Goal: Task Accomplishment & Management: Manage account settings

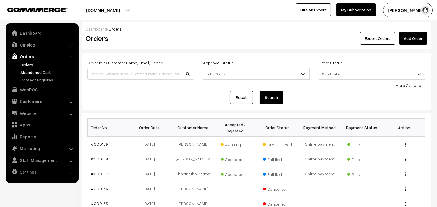
click at [33, 73] on link "Abandoned Cart" at bounding box center [48, 72] width 58 height 6
click at [32, 70] on link "Abandoned Cart" at bounding box center [48, 72] width 58 height 6
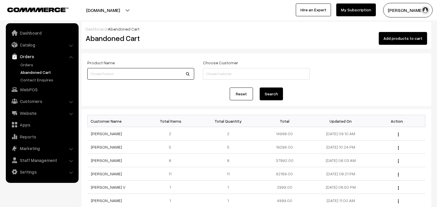
paste input "va5655-feb-venkatagiri-vb"
type input "va5655-feb-venkatagiri-vb"
click at [268, 94] on button "Search" at bounding box center [270, 94] width 23 height 13
click at [30, 47] on link "Catalog" at bounding box center [41, 45] width 69 height 10
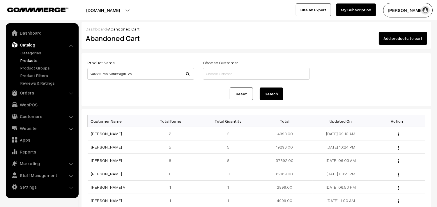
click at [31, 58] on link "Products" at bounding box center [48, 60] width 58 height 6
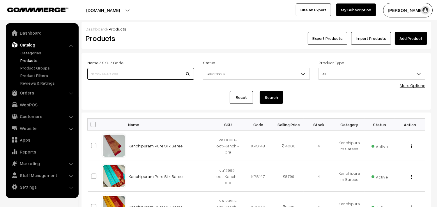
paste input "va5655-feb-venkatagiri-vb"
type input "va5655-feb-venkatagiri-vb"
click at [272, 95] on button "Search" at bounding box center [270, 97] width 23 height 13
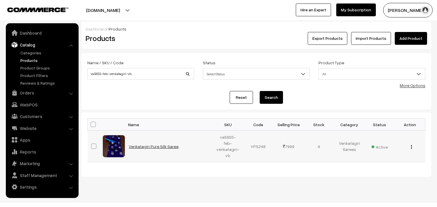
click at [155, 145] on link "Venkatagiri Pure Silk Saree" at bounding box center [154, 146] width 50 height 5
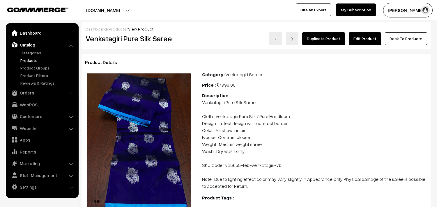
click at [30, 37] on link "Dashboard" at bounding box center [41, 33] width 69 height 10
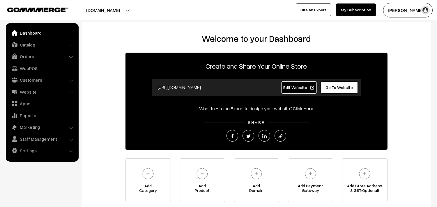
click at [28, 57] on link "Orders" at bounding box center [41, 56] width 69 height 10
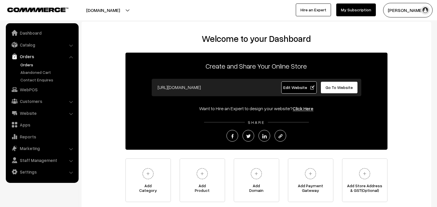
click at [26, 65] on link "Orders" at bounding box center [48, 65] width 58 height 6
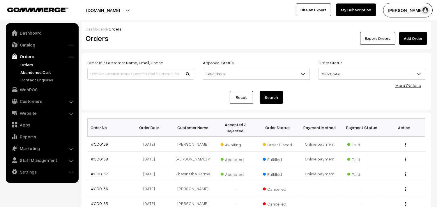
click at [30, 71] on link "Abandoned Cart" at bounding box center [48, 72] width 58 height 6
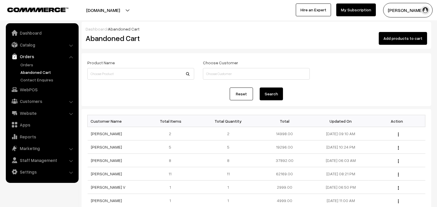
click at [396, 13] on button "Radha Krishna" at bounding box center [407, 10] width 49 height 15
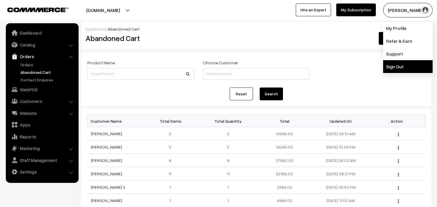
click at [393, 69] on link "Sign Out" at bounding box center [407, 66] width 49 height 13
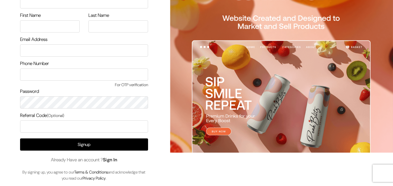
click at [108, 160] on link "Sign In" at bounding box center [110, 160] width 15 height 6
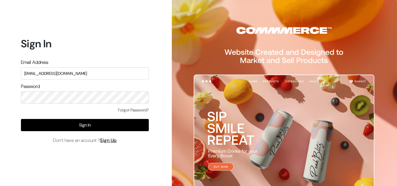
type input "[EMAIL_ADDRESS][DOMAIN_NAME]"
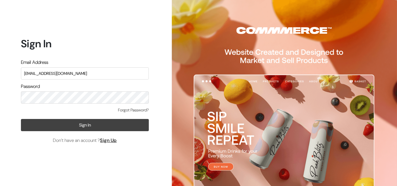
click at [85, 127] on button "Sign In" at bounding box center [85, 125] width 128 height 12
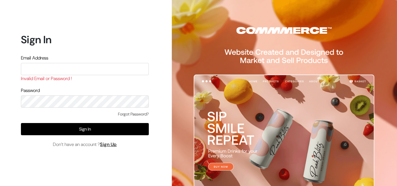
click at [56, 71] on input "text" at bounding box center [85, 69] width 128 height 12
type input "[EMAIL_ADDRESS][DOMAIN_NAME]"
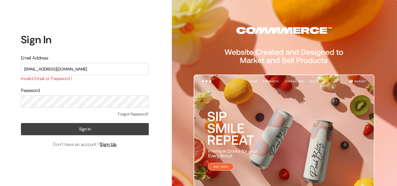
click at [87, 127] on button "Sign In" at bounding box center [85, 129] width 128 height 12
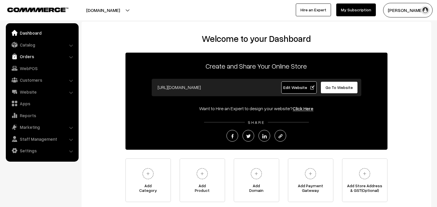
click at [18, 56] on link "Orders" at bounding box center [41, 56] width 69 height 10
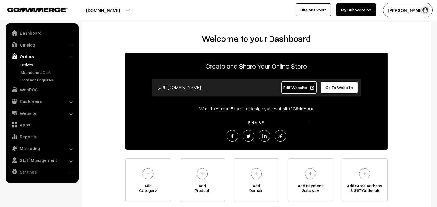
click at [23, 63] on link "Orders" at bounding box center [48, 65] width 58 height 6
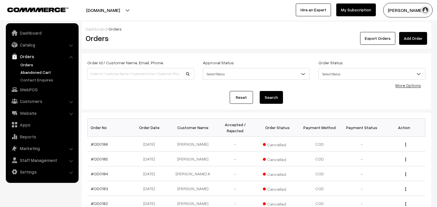
click at [34, 71] on link "Abandoned Cart" at bounding box center [48, 72] width 58 height 6
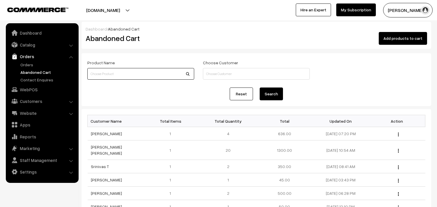
click at [106, 72] on input at bounding box center [140, 74] width 107 height 12
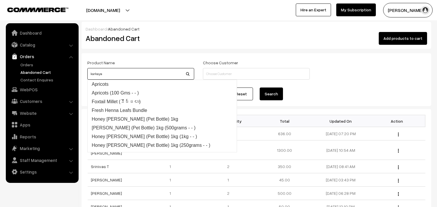
type input "karkaya"
click at [268, 92] on button "Search" at bounding box center [270, 94] width 23 height 13
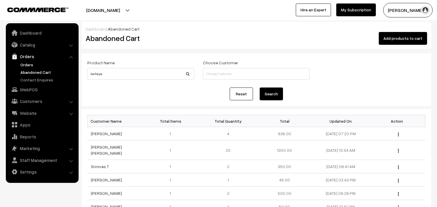
click at [23, 62] on link "Orders" at bounding box center [48, 65] width 58 height 6
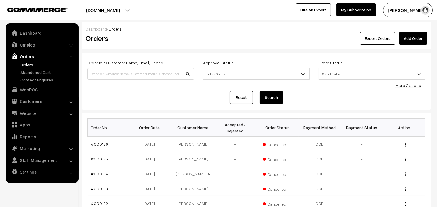
click at [26, 45] on link "Catalog" at bounding box center [41, 45] width 69 height 10
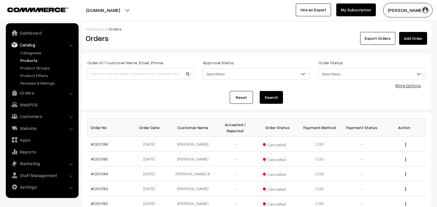
click at [29, 59] on link "Products" at bounding box center [48, 60] width 58 height 6
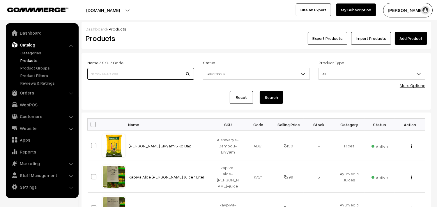
paste input "Karakaya For Cough"
drag, startPoint x: 103, startPoint y: 73, endPoint x: 136, endPoint y: 73, distance: 32.9
click at [136, 73] on input "Karakaya For Cough" at bounding box center [140, 74] width 107 height 12
type input "Karakaya"
click at [259, 91] on button "Search" at bounding box center [270, 97] width 23 height 13
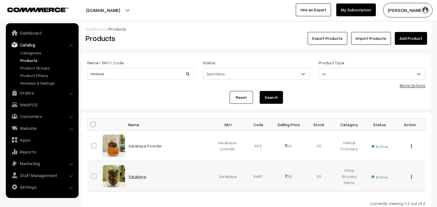
click at [135, 176] on link "Karakaya" at bounding box center [137, 176] width 17 height 5
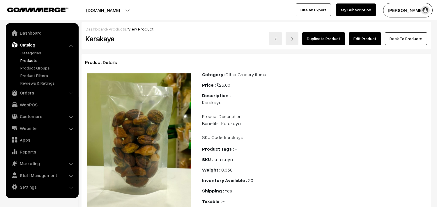
click at [368, 39] on link "Edit Product" at bounding box center [364, 38] width 32 height 13
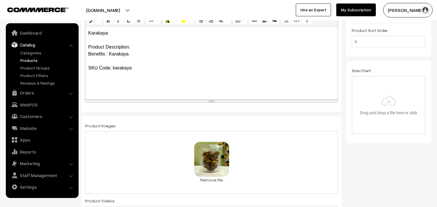
scroll to position [97, 0]
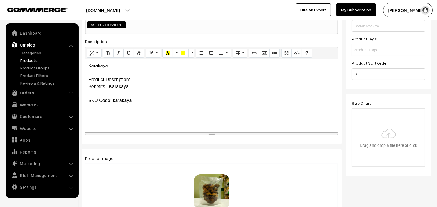
click at [94, 70] on p "Karakaya Product Description: Benefits : Karakaya SKU Code: karakaya" at bounding box center [211, 83] width 246 height 42
click at [117, 66] on p "Karakaya Product Description: Benefits : Karakaya SKU Code: karakaya" at bounding box center [211, 79] width 246 height 35
click at [87, 79] on div "Karakaya Product Description: Benefits : Karakaya SKU Code: karakaya" at bounding box center [211, 95] width 252 height 73
click at [144, 81] on p "Karakaya Product Description: Benefits : Karakaya SKU Code: karakaya" at bounding box center [211, 79] width 246 height 35
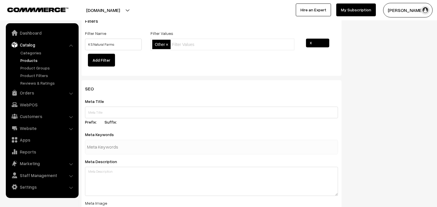
scroll to position [775, 0]
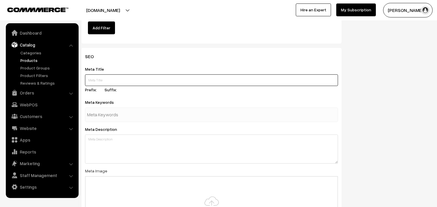
click at [100, 80] on input "text" at bounding box center [211, 80] width 253 height 12
paste input "Buy Karakaya Online Hyderabad | Karkaya for cough"
type input "Buy Karakaya Online Hyderabad | Karkaya for cough"
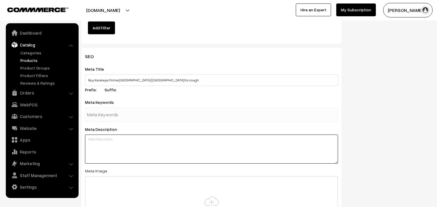
click at [103, 145] on textarea at bounding box center [211, 149] width 253 height 29
paste textarea "Buy Karakaya Online Hyderabad | Karkaya for cough"
type textarea "Buy Karakaya Online [GEOGRAPHIC_DATA] | [GEOGRAPHIC_DATA] for cough"
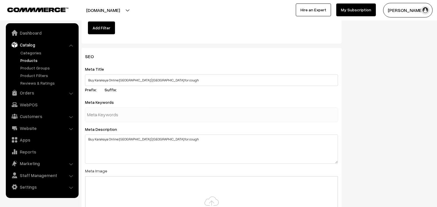
click at [108, 117] on input "text" at bounding box center [117, 115] width 60 height 12
click at [87, 156] on textarea "Buy Karakaya Online [GEOGRAPHIC_DATA] | [GEOGRAPHIC_DATA] for cough" at bounding box center [211, 149] width 253 height 29
click at [103, 113] on input "text" at bounding box center [117, 115] width 60 height 12
paste input "Karakaya online shopping karakaya available near [GEOGRAPHIC_DATA], [GEOGRAPHIC…"
type input "Karakaya online shopping karakaya available near [GEOGRAPHIC_DATA], [GEOGRAPHIC…"
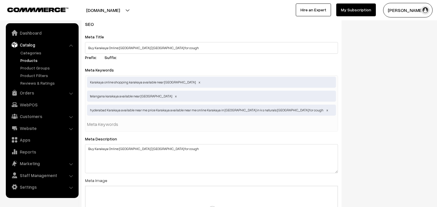
scroll to position [840, 0]
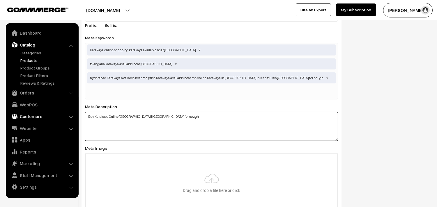
drag, startPoint x: 170, startPoint y: 120, endPoint x: 76, endPoint y: 120, distance: 94.8
paste textarea ", Karkaya for cough, karakaya available near me available at K S Naturals, Hyde…"
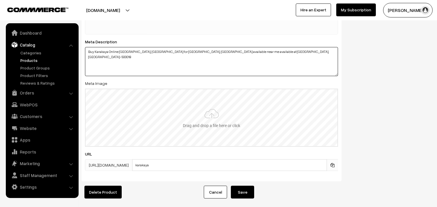
scroll to position [937, 0]
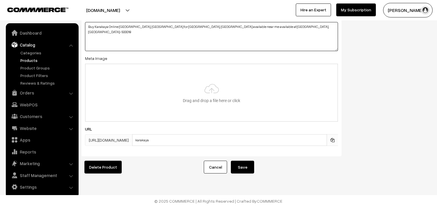
type textarea "Buy Karakaya Online [GEOGRAPHIC_DATA], [GEOGRAPHIC_DATA] for [GEOGRAPHIC_DATA],…"
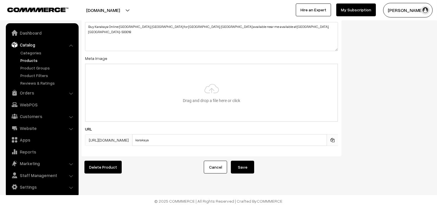
click at [239, 161] on button "Save" at bounding box center [242, 167] width 23 height 13
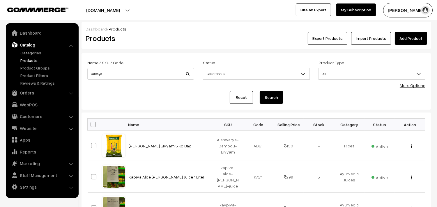
type input "karkaya"
click at [259, 91] on button "Search" at bounding box center [270, 97] width 23 height 13
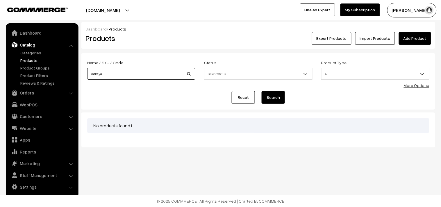
click at [117, 73] on input "karkaya" at bounding box center [141, 74] width 108 height 12
click at [270, 100] on button "Search" at bounding box center [273, 97] width 23 height 13
click at [110, 72] on input "karkaya" at bounding box center [141, 74] width 108 height 12
type input "kar"
click at [273, 95] on button "Search" at bounding box center [273, 97] width 23 height 13
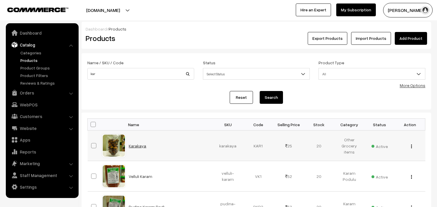
click at [135, 147] on link "Karakaya" at bounding box center [137, 145] width 17 height 5
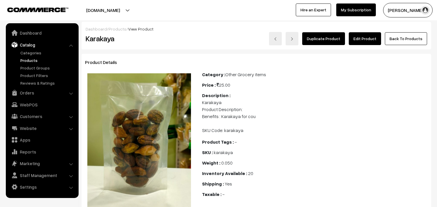
click at [371, 41] on link "Edit Product" at bounding box center [364, 38] width 32 height 13
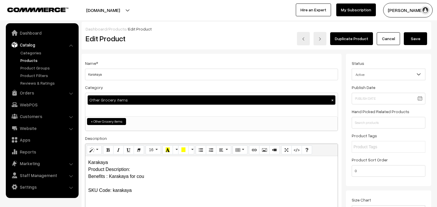
scroll to position [65, 0]
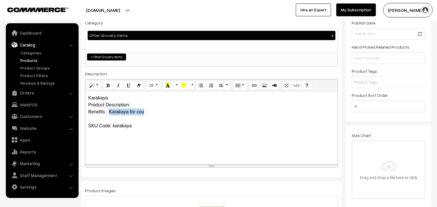
drag, startPoint x: 109, startPoint y: 111, endPoint x: 170, endPoint y: 111, distance: 61.1
click at [170, 111] on p "Karakaya Product Description: Benefits : Karakaya for cou SKU Code: karakaya" at bounding box center [211, 112] width 246 height 35
paste div
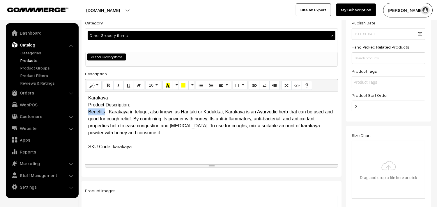
drag, startPoint x: 87, startPoint y: 111, endPoint x: 104, endPoint y: 112, distance: 16.9
click at [104, 112] on div "Karakaya Product Description: Benefits : Karakaya in telugu, also known as Hari…" at bounding box center [211, 128] width 252 height 73
click at [88, 111] on p "Karakaya Product Description: Benefits : Karakaya in telugu, also known as Hari…" at bounding box center [211, 123] width 246 height 56
click at [106, 111] on p "Karakaya Product Description: Benefits : Karakaya in telugu, also known as Hari…" at bounding box center [211, 123] width 246 height 56
drag, startPoint x: 105, startPoint y: 111, endPoint x: 86, endPoint y: 112, distance: 18.6
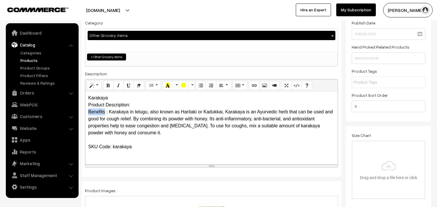
click at [86, 112] on div "Karakaya Product Description: Benefits : Karakaya in telugu, also known as Hari…" at bounding box center [211, 128] width 252 height 73
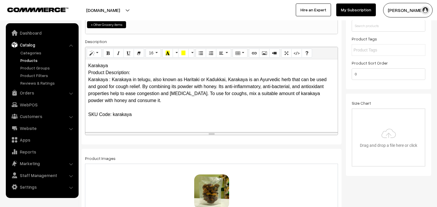
click at [140, 114] on p "Karakaya Product Description: Karakaya : Karakaya in telugu, also known as Hari…" at bounding box center [211, 90] width 246 height 56
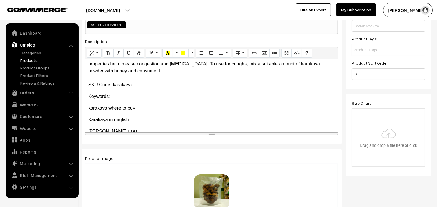
scroll to position [40, 0]
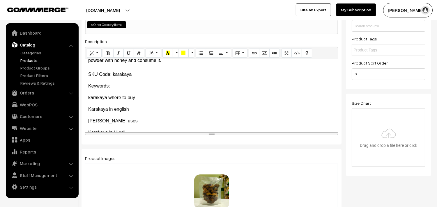
click at [88, 103] on div "Karakaya Product Description: Karakaya : Karakaya in telugu, also known as Hari…" at bounding box center [211, 95] width 252 height 73
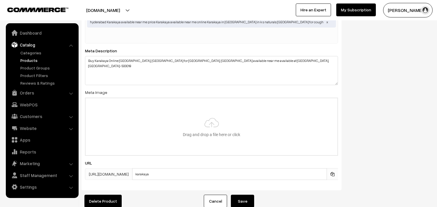
scroll to position [937, 0]
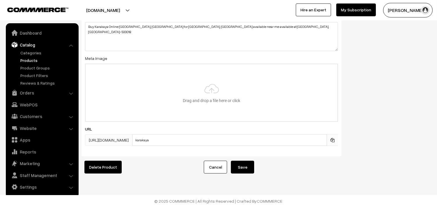
click at [246, 164] on button "Save" at bounding box center [242, 167] width 23 height 13
